Goal: Navigation & Orientation: Find specific page/section

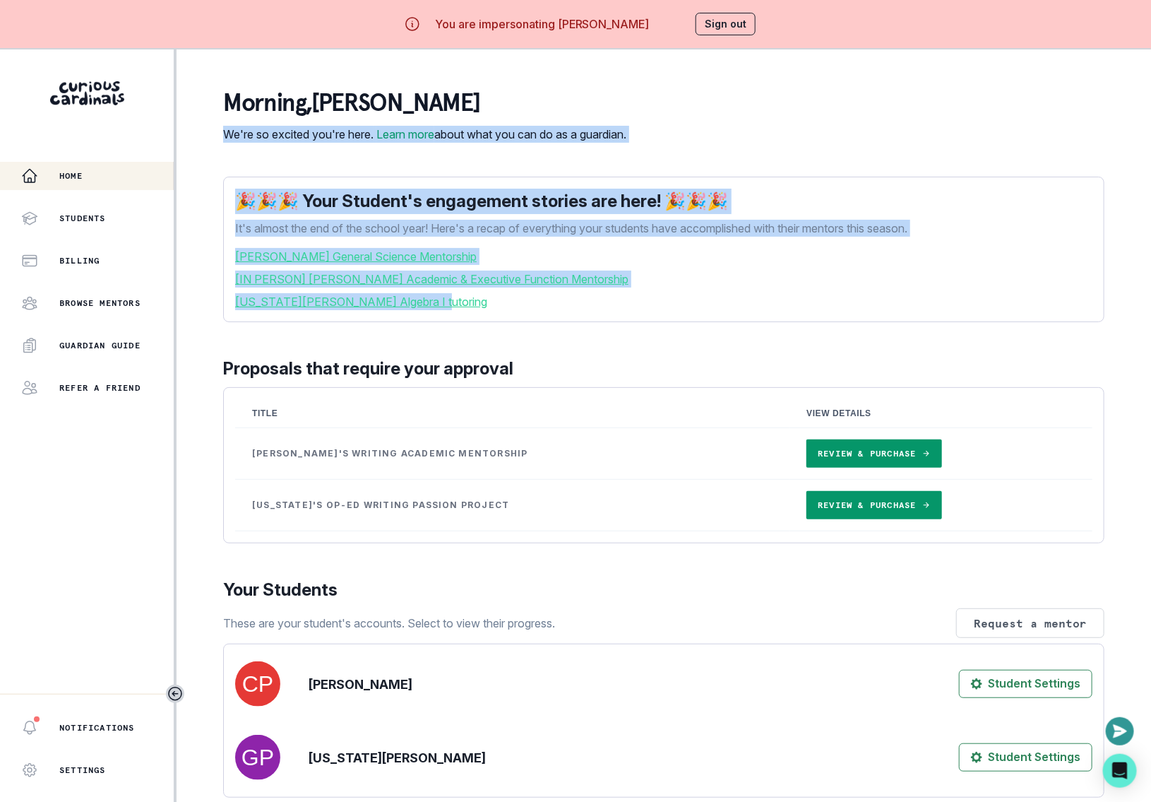
drag, startPoint x: 225, startPoint y: 131, endPoint x: 615, endPoint y: 354, distance: 449.5
click at [615, 354] on main "morning , [PERSON_NAME] We're so excited you're here. Learn more about what you…" at bounding box center [664, 450] width 904 height 802
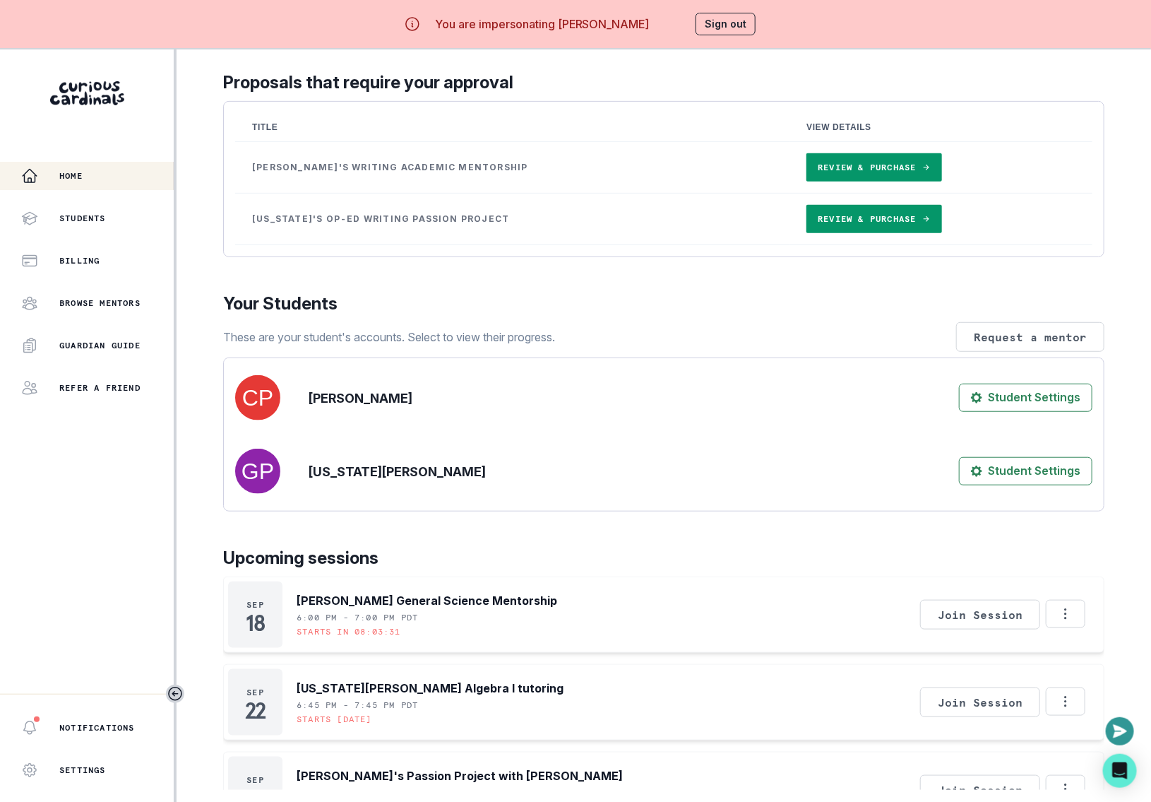
scroll to position [291, 0]
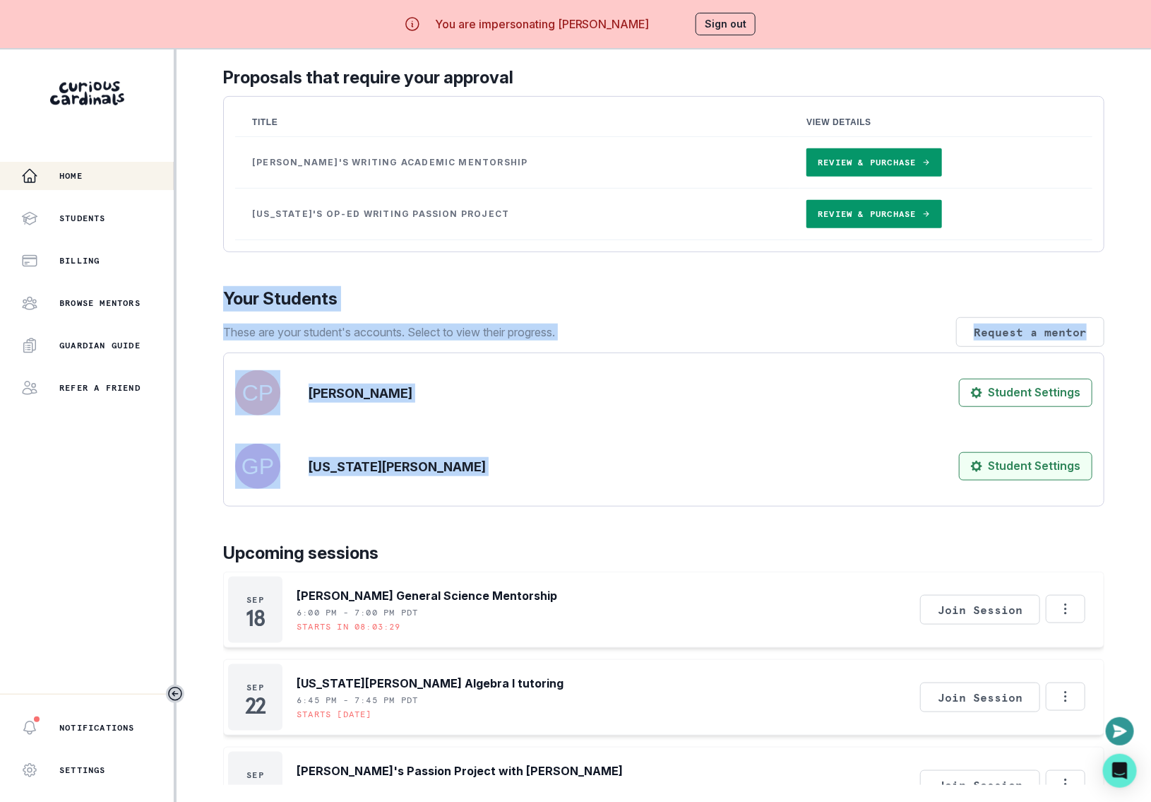
drag, startPoint x: 221, startPoint y: 307, endPoint x: 1013, endPoint y: 490, distance: 813.2
click at [1013, 490] on main "morning , [PERSON_NAME] We're so excited you're here. Learn more about what you…" at bounding box center [664, 450] width 904 height 802
click at [656, 434] on div "[PERSON_NAME] Student Settings [US_STATE][PERSON_NAME] Student Settings" at bounding box center [663, 429] width 857 height 130
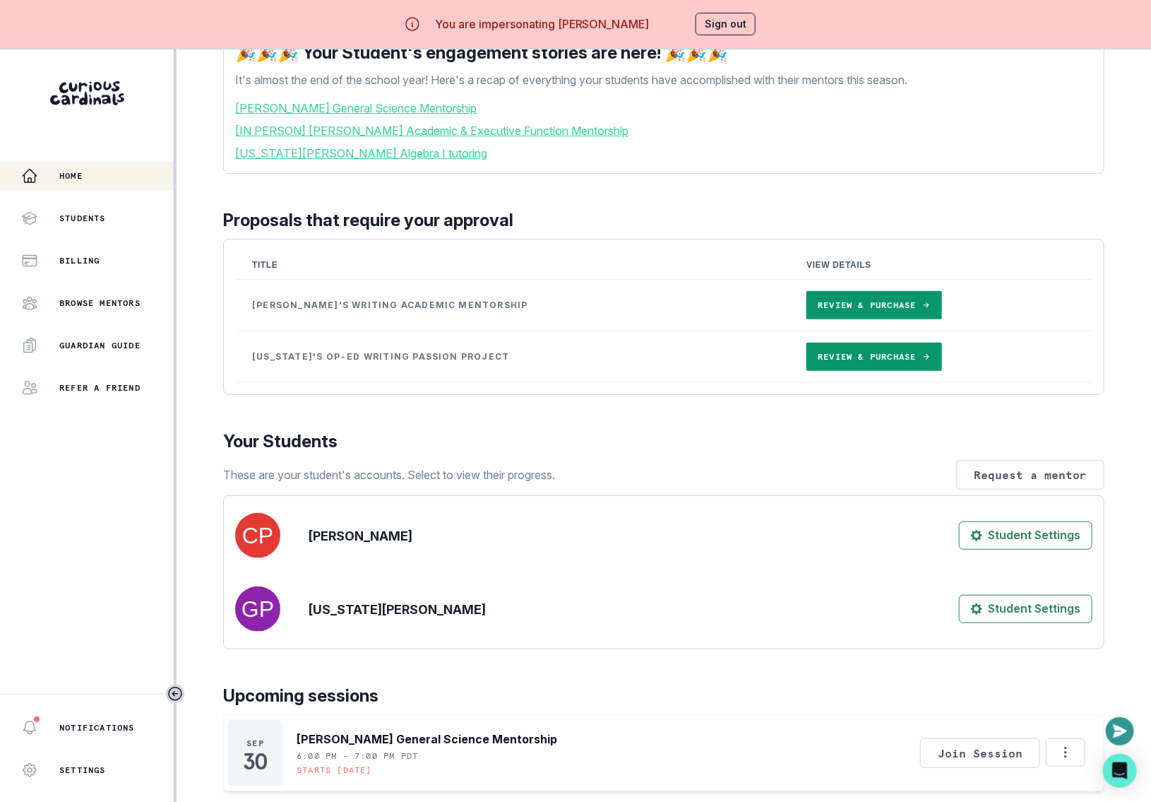
scroll to position [141, 0]
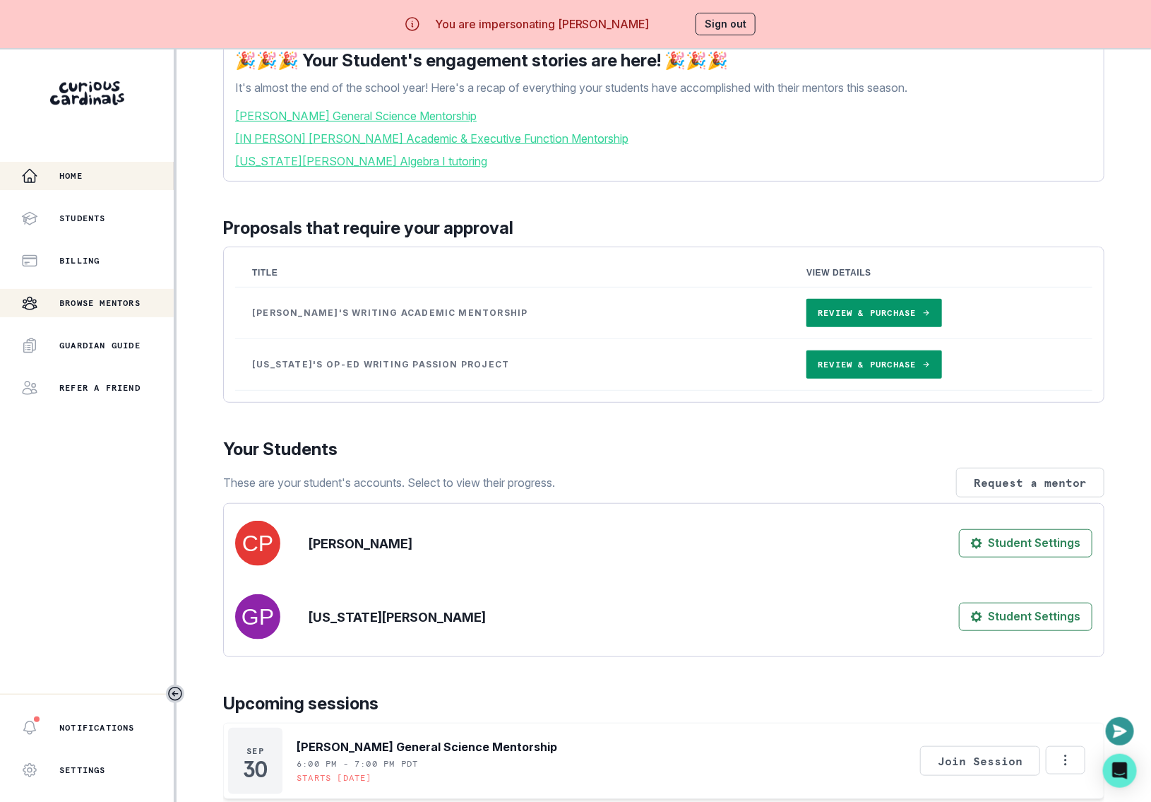
click at [85, 305] on p "Browse Mentors" at bounding box center [99, 302] width 81 height 11
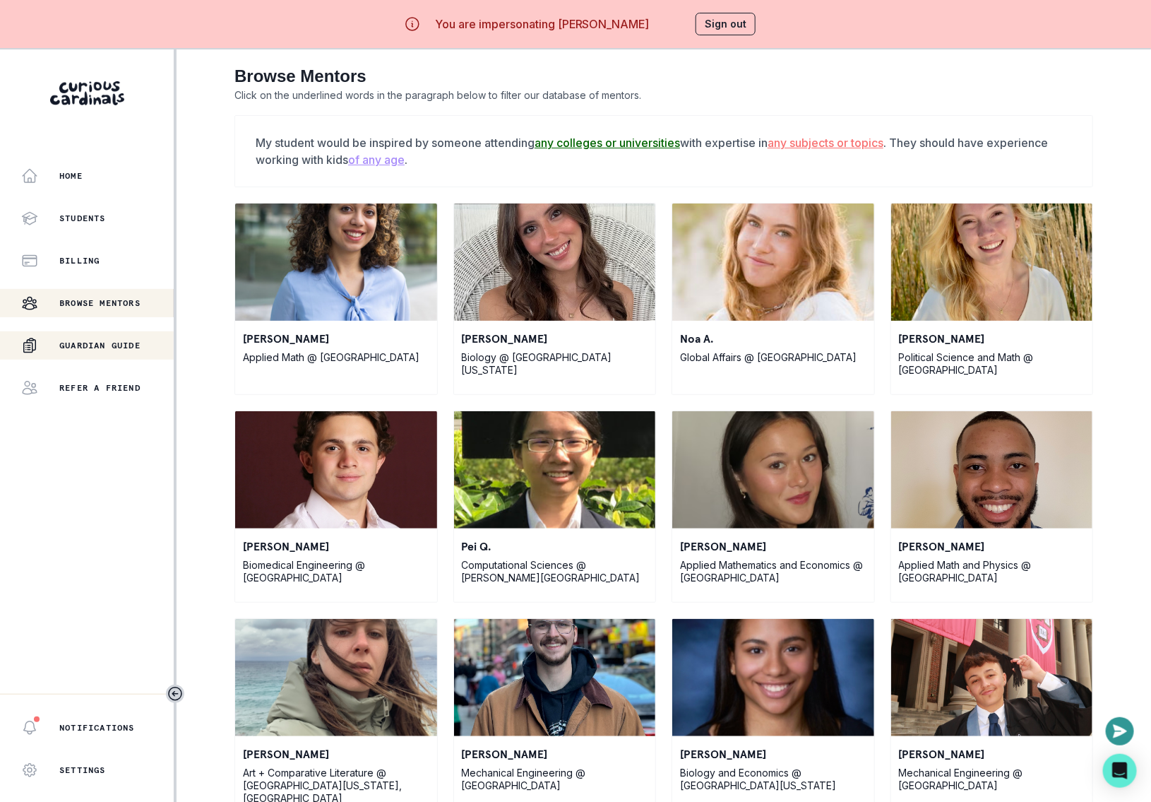
click at [97, 340] on p "Guardian Guide" at bounding box center [99, 345] width 81 height 11
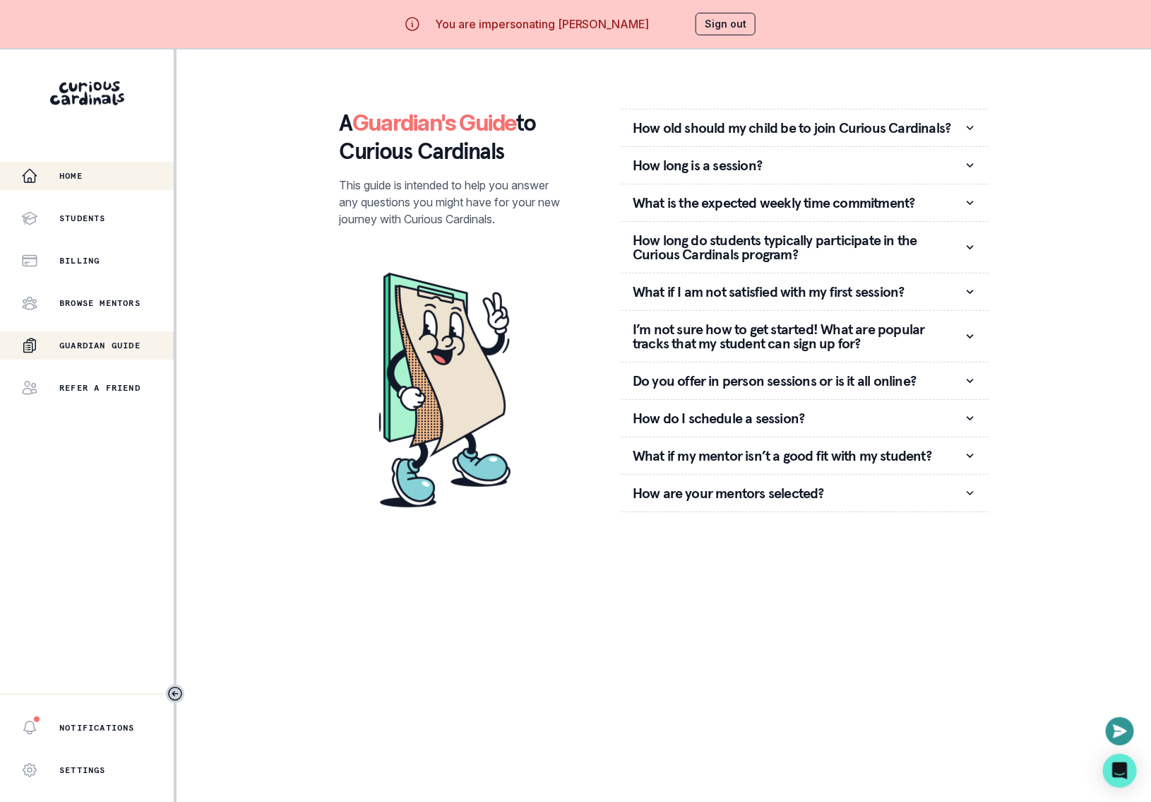
click at [95, 174] on div "Home" at bounding box center [97, 175] width 153 height 17
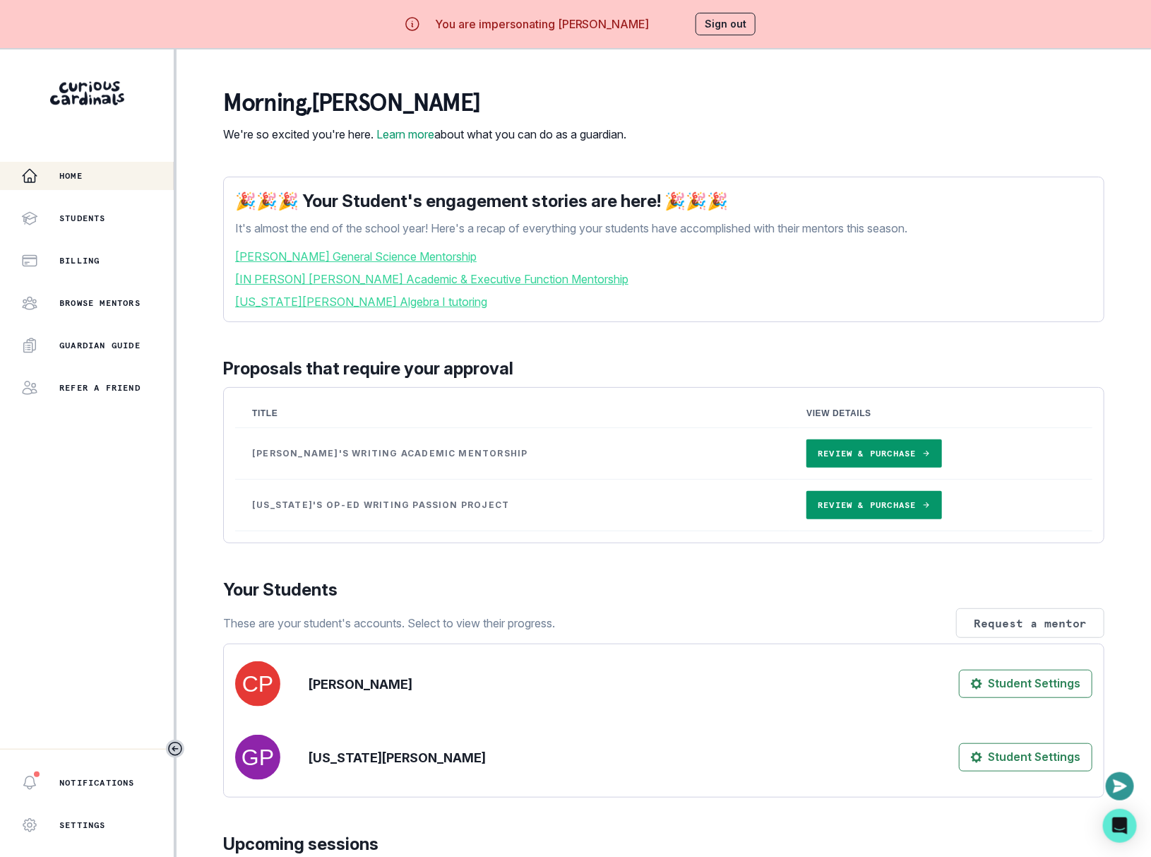
click at [699, 26] on button "Sign out" at bounding box center [726, 24] width 60 height 23
